Goal: Task Accomplishment & Management: Manage account settings

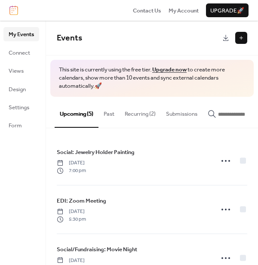
click at [144, 114] on button "Recurring (2)" at bounding box center [139, 112] width 41 height 30
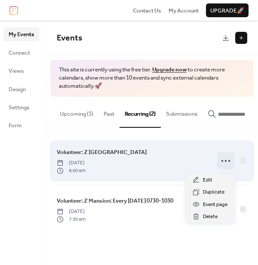
click at [225, 164] on icon at bounding box center [226, 161] width 14 height 14
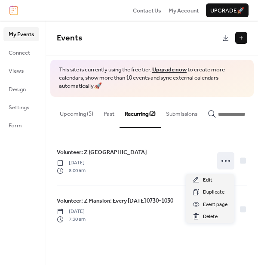
click at [159, 242] on div "Volunteer: Z Mansion Drive Tuesday, September 9, 2025 8:00 am Volunteer: Z Mans…" at bounding box center [152, 185] width 212 height 114
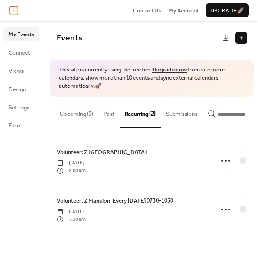
click at [83, 110] on button "Upcoming (5)" at bounding box center [77, 112] width 44 height 30
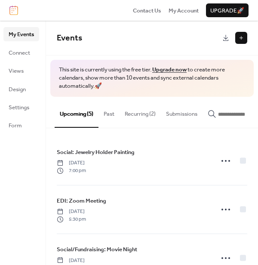
click at [141, 115] on button "Recurring (2)" at bounding box center [139, 112] width 41 height 30
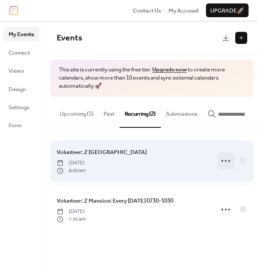
click at [229, 162] on circle at bounding box center [229, 161] width 2 height 2
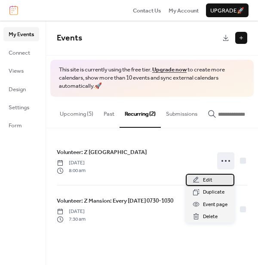
click at [213, 176] on div "Edit" at bounding box center [210, 180] width 49 height 12
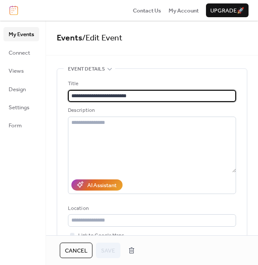
type input "**********"
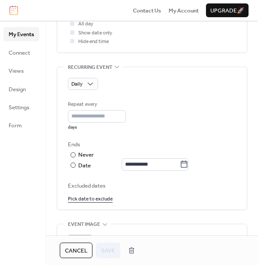
scroll to position [363, 0]
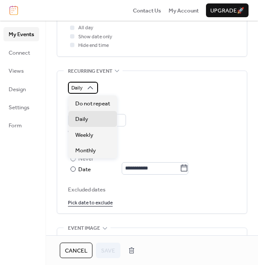
click at [84, 85] on div "Daily" at bounding box center [83, 88] width 30 height 12
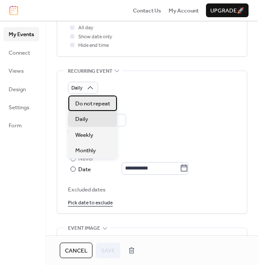
click at [96, 109] on div "Do not repeat" at bounding box center [92, 102] width 49 height 15
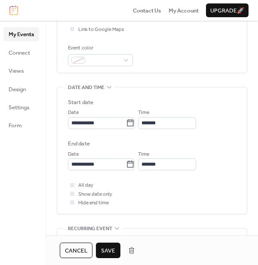
scroll to position [205, 0]
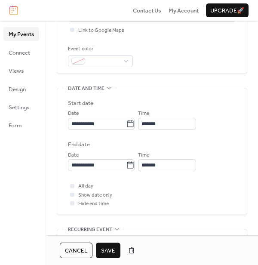
click at [110, 250] on span "Save" at bounding box center [108, 250] width 14 height 9
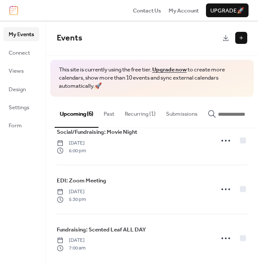
scroll to position [174, 0]
